Goal: Task Accomplishment & Management: Manage account settings

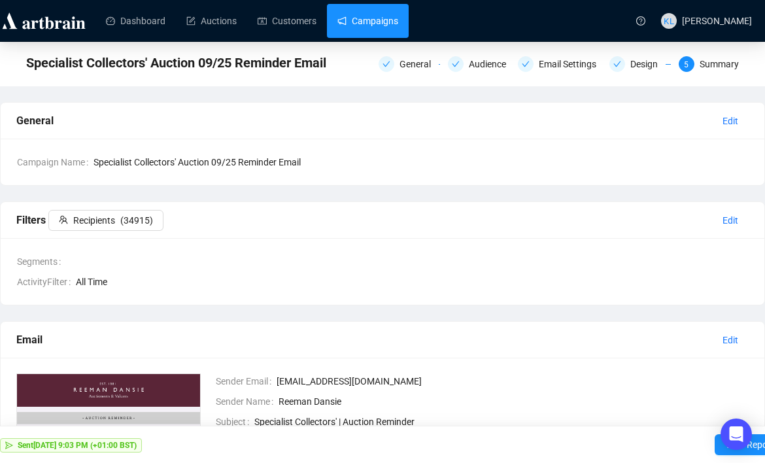
click at [373, 16] on link "Campaigns" at bounding box center [367, 21] width 61 height 34
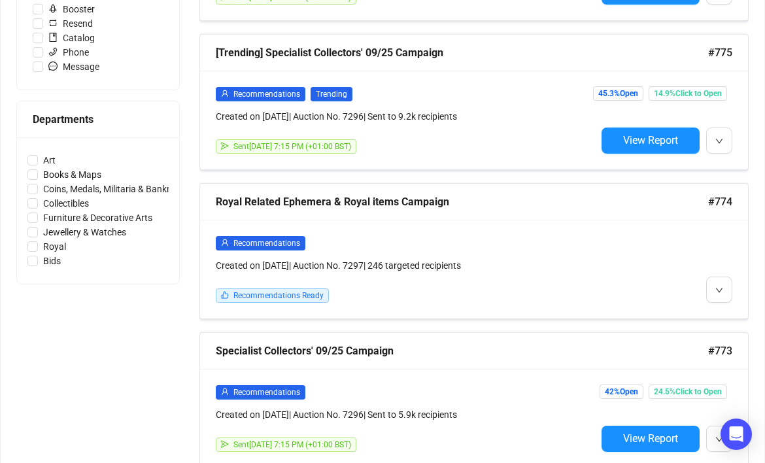
scroll to position [510, 0]
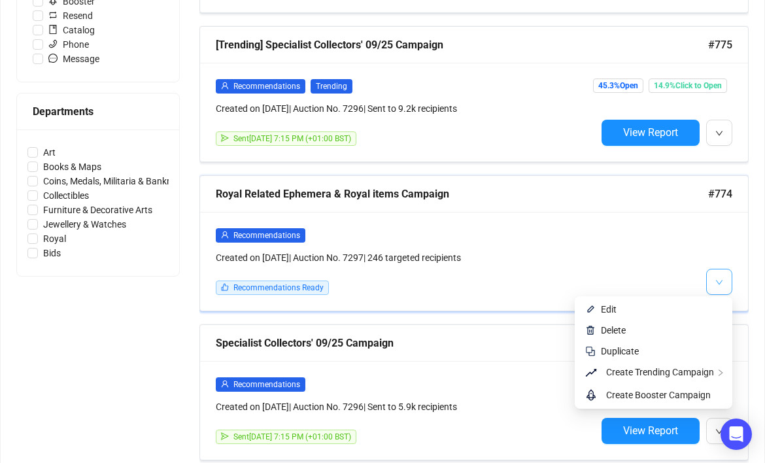
click at [717, 284] on icon "down" at bounding box center [719, 283] width 8 height 8
click at [687, 320] on li "Delete" at bounding box center [653, 330] width 152 height 21
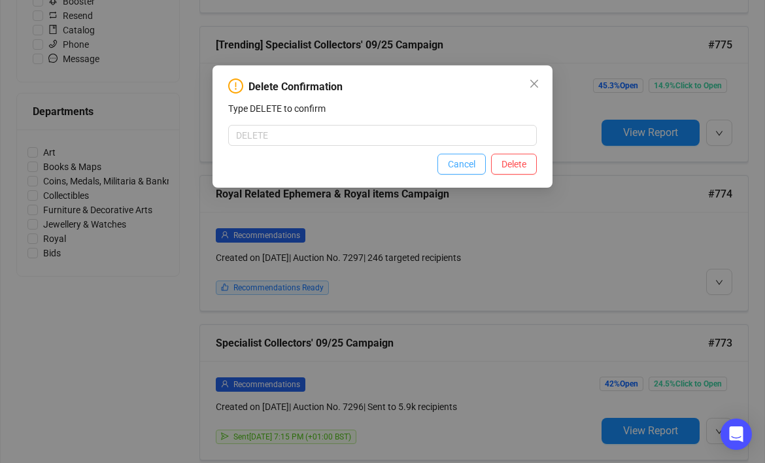
click at [473, 170] on button "Cancel" at bounding box center [461, 164] width 48 height 21
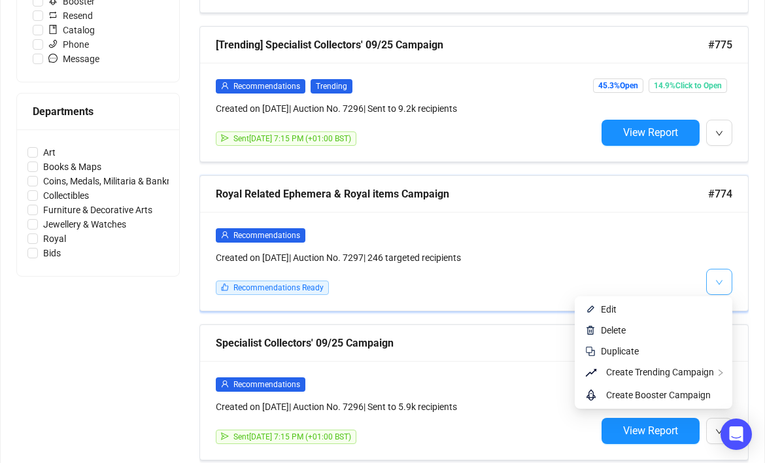
click at [713, 277] on button "button" at bounding box center [719, 282] width 26 height 26
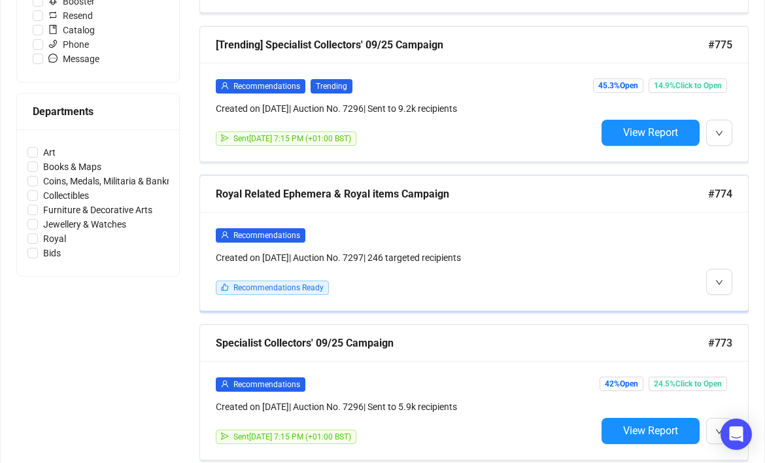
click at [676, 305] on div "Recommendations Created on [DATE] | Auction No. 7297 | 246 targeted recipients …" at bounding box center [474, 261] width 548 height 99
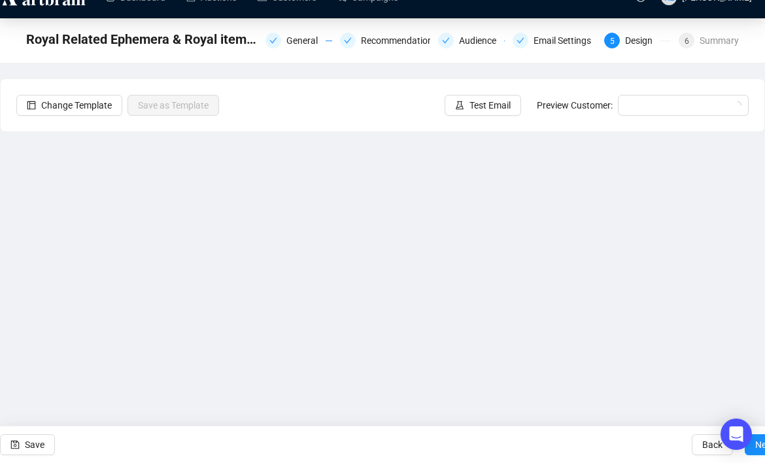
scroll to position [24, 0]
